Goal: Find specific page/section: Find specific page/section

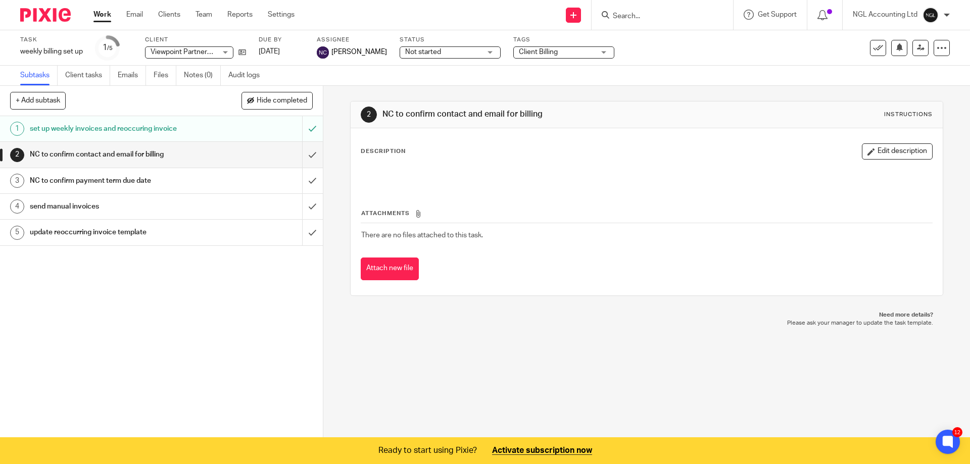
click at [623, 19] on input "Search" at bounding box center [657, 16] width 91 height 9
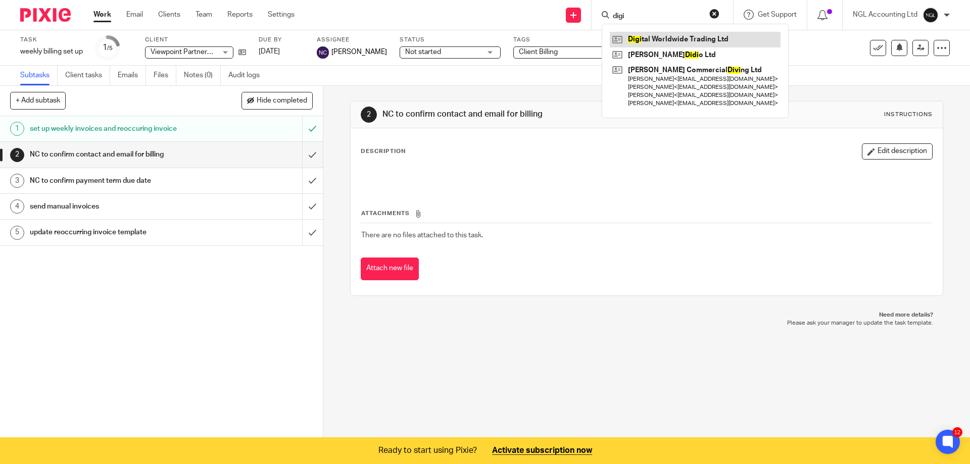
type input "digi"
click at [670, 33] on link at bounding box center [695, 39] width 171 height 15
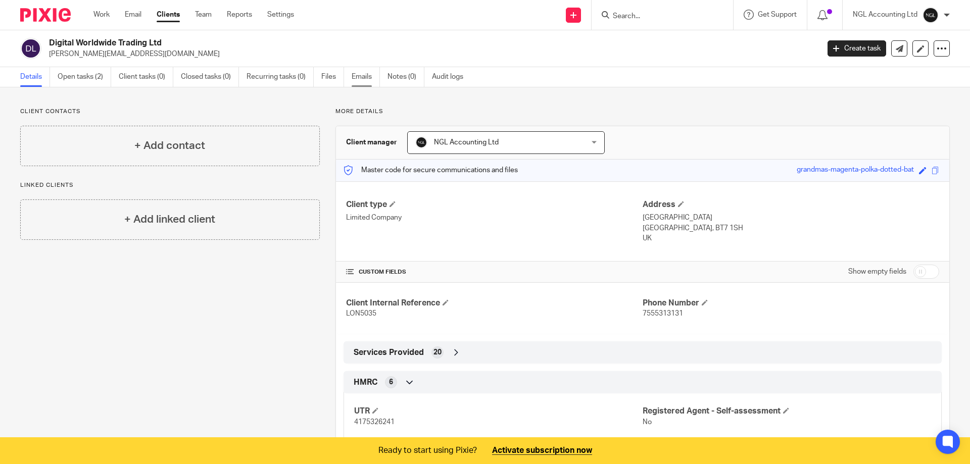
click at [366, 76] on link "Emails" at bounding box center [366, 77] width 28 height 20
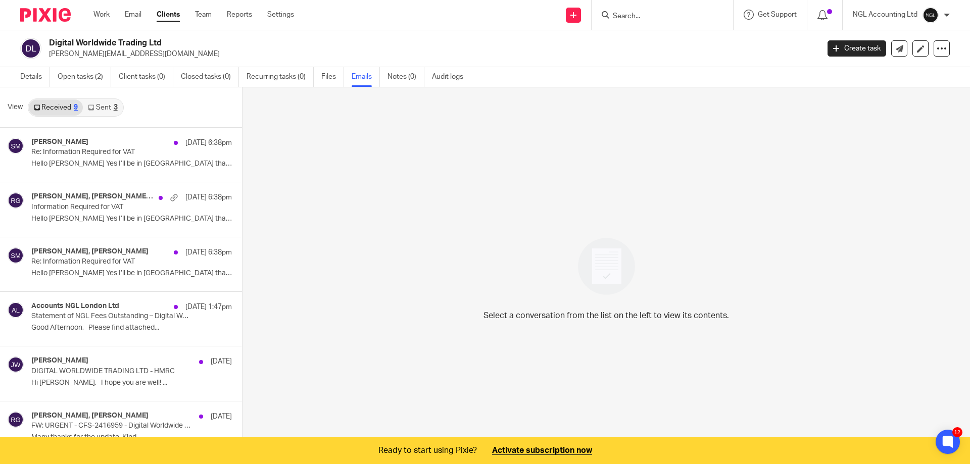
drag, startPoint x: 100, startPoint y: 107, endPoint x: 98, endPoint y: 117, distance: 10.4
click at [101, 107] on link "Sent 3" at bounding box center [102, 108] width 39 height 16
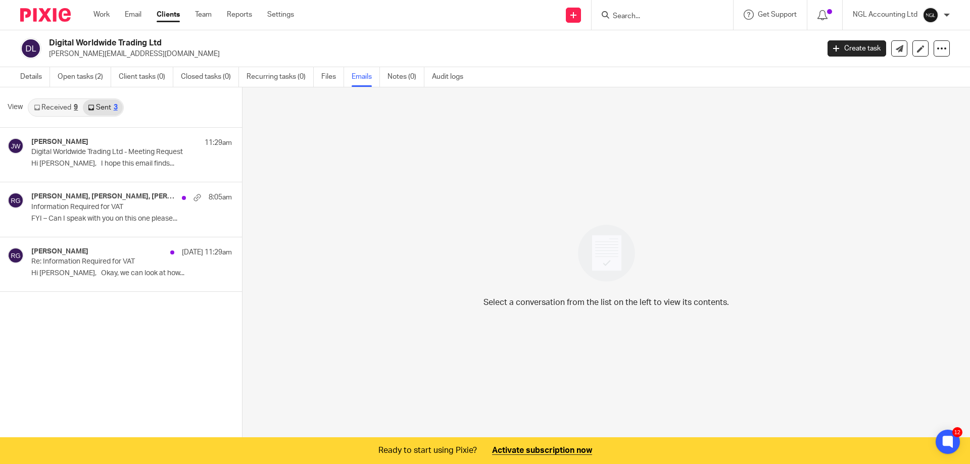
click at [55, 109] on link "Received 9" at bounding box center [56, 108] width 54 height 16
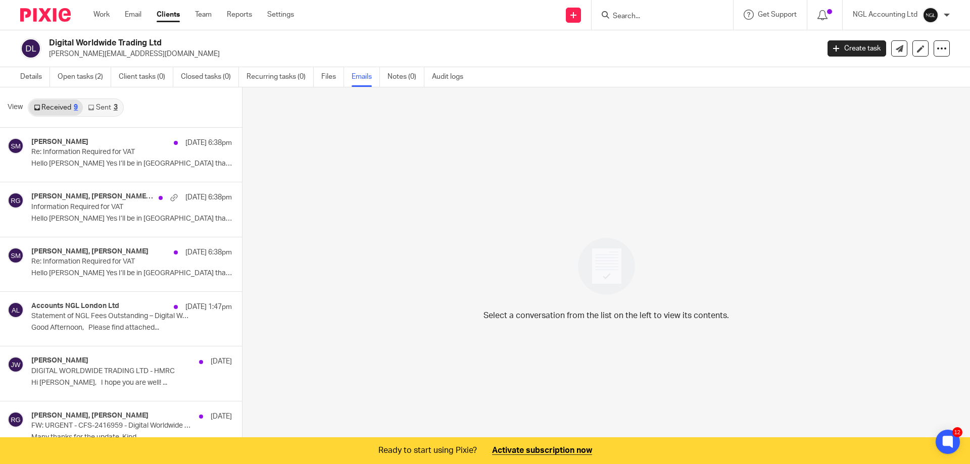
click at [110, 109] on link "Sent 3" at bounding box center [102, 108] width 39 height 16
